Goal: Task Accomplishment & Management: Manage account settings

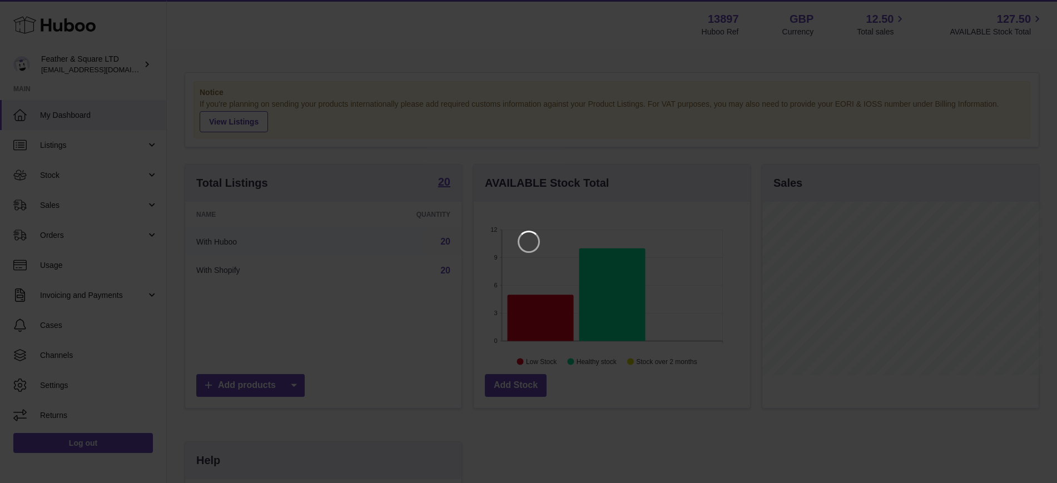
scroll to position [173, 280]
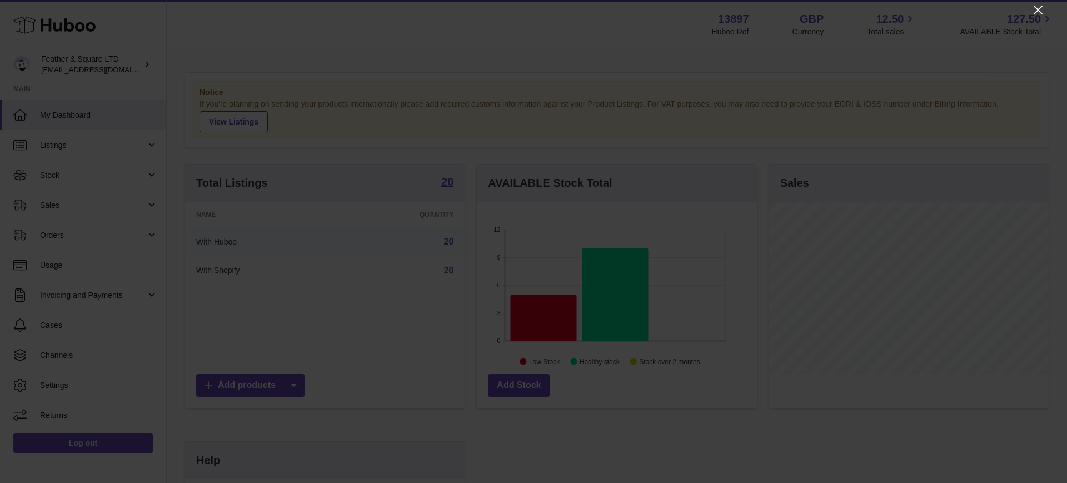
click at [1039, 11] on icon "Close" at bounding box center [1038, 10] width 9 height 9
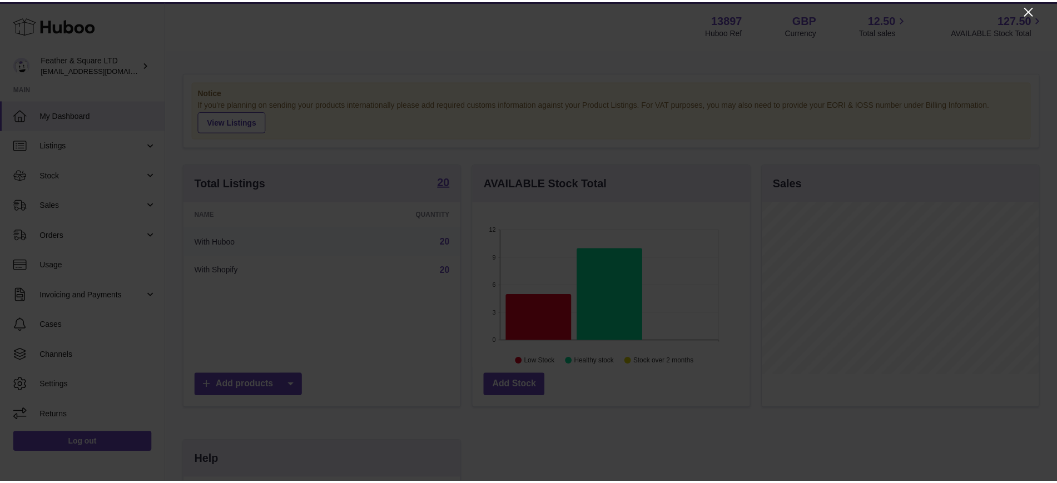
scroll to position [555655, 555552]
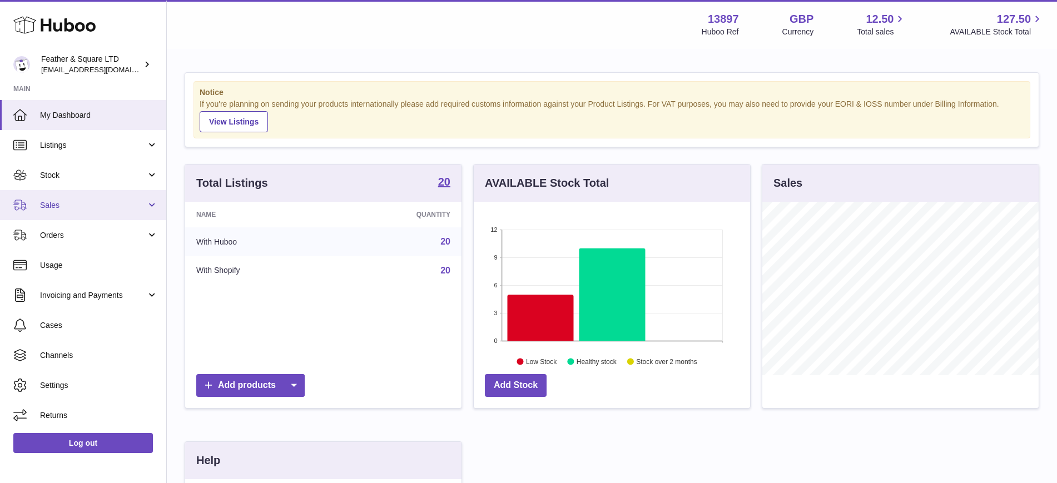
click at [68, 212] on link "Sales" at bounding box center [83, 205] width 166 height 30
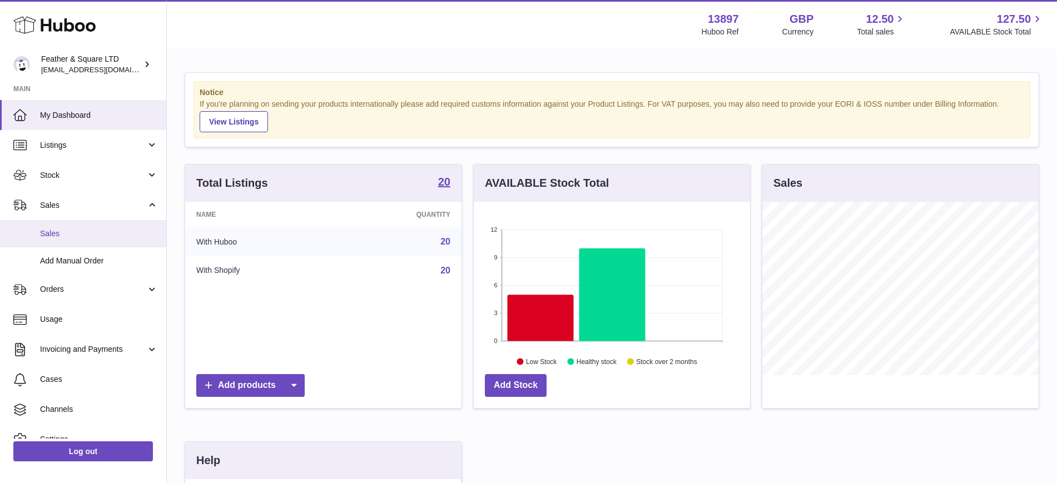
click at [56, 236] on span "Sales" at bounding box center [99, 233] width 118 height 11
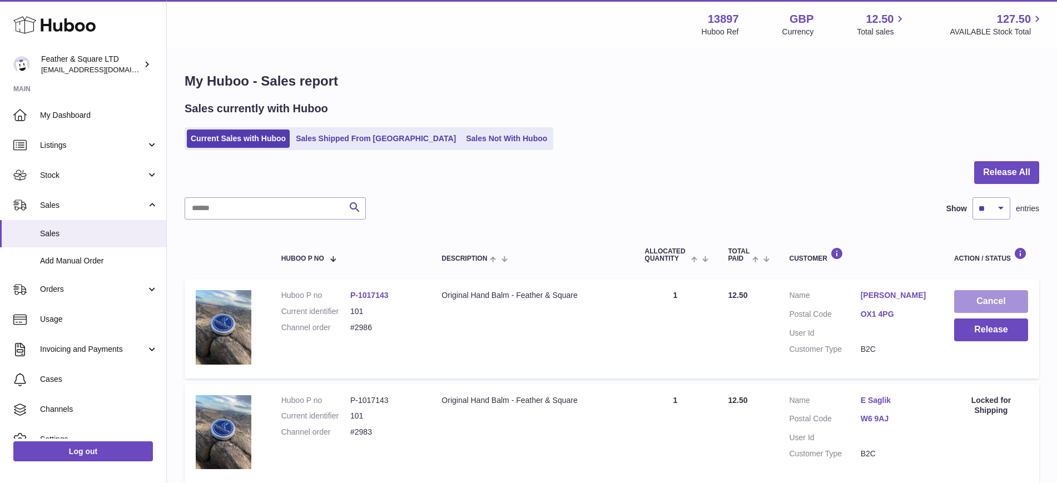
click at [993, 297] on button "Cancel" at bounding box center [991, 301] width 74 height 23
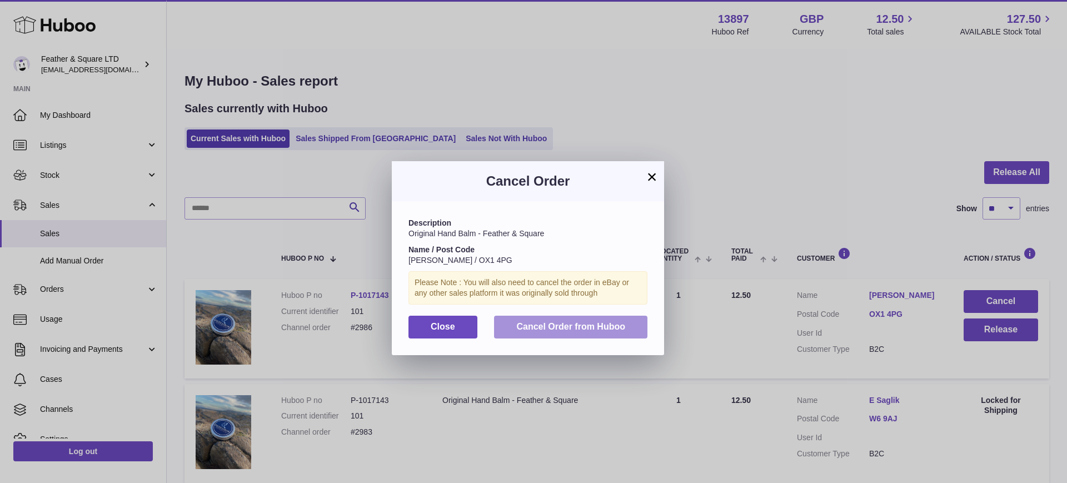
click at [597, 324] on span "Cancel Order from Huboo" at bounding box center [570, 326] width 109 height 9
